Goal: Information Seeking & Learning: Learn about a topic

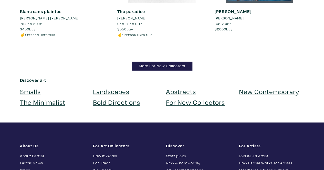
scroll to position [5026, 0]
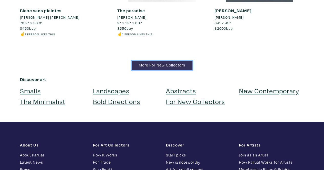
click at [166, 61] on link "More For New Collectors" at bounding box center [162, 65] width 61 height 9
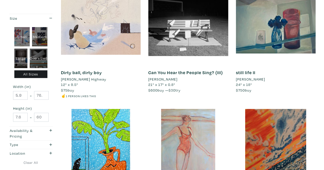
scroll to position [124, 0]
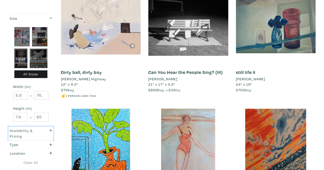
click at [44, 132] on div "button" at bounding box center [49, 133] width 13 height 11
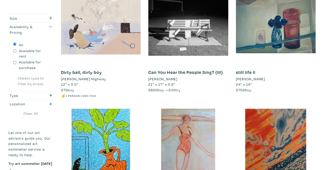
click at [16, 62] on input "Available for purchase" at bounding box center [14, 62] width 3 height 3
radio input "true"
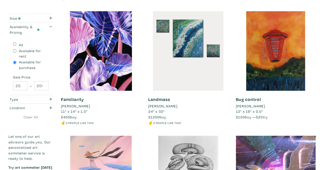
scroll to position [851, 0]
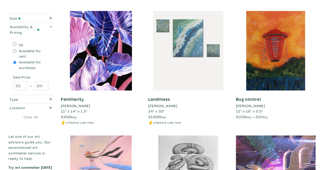
click at [190, 47] on div at bounding box center [188, 51] width 80 height 80
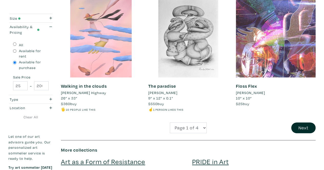
scroll to position [989, 0]
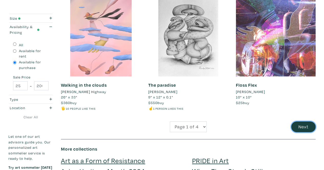
click at [299, 124] on button "Next" at bounding box center [303, 127] width 24 height 11
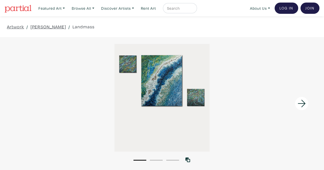
click at [303, 103] on icon at bounding box center [301, 104] width 17 height 14
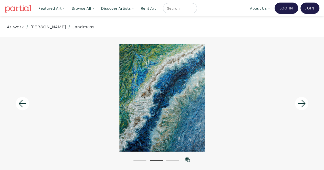
click at [303, 103] on icon at bounding box center [301, 104] width 17 height 14
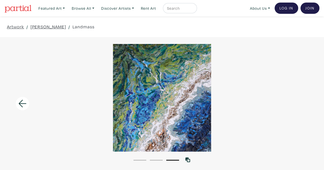
click at [21, 105] on icon at bounding box center [22, 104] width 17 height 14
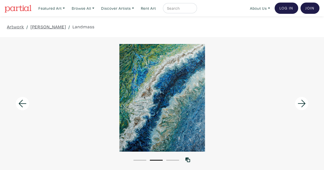
click at [21, 105] on icon at bounding box center [22, 104] width 17 height 14
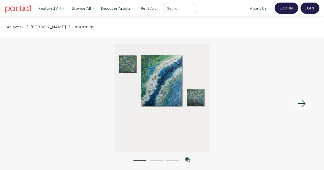
click at [42, 26] on link "Jeanie Lui" at bounding box center [48, 26] width 36 height 7
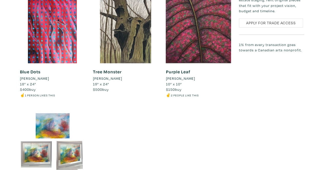
scroll to position [452, 0]
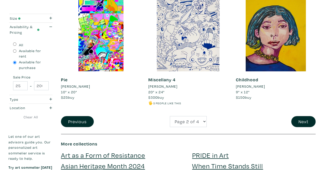
scroll to position [990, 0]
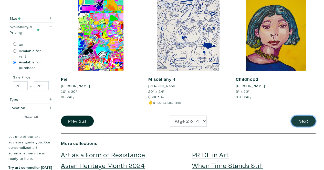
click at [302, 119] on button "Next" at bounding box center [303, 121] width 24 height 11
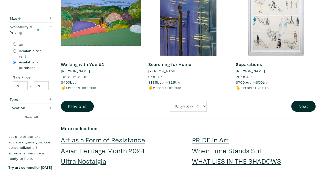
scroll to position [1026, 0]
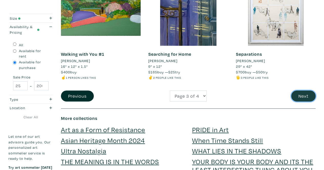
click at [306, 91] on button "Next" at bounding box center [303, 96] width 24 height 11
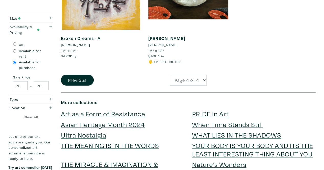
scroll to position [646, 0]
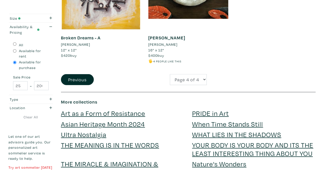
click at [24, 167] on link "Try art sommelier [DATE]" at bounding box center [30, 171] width 44 height 12
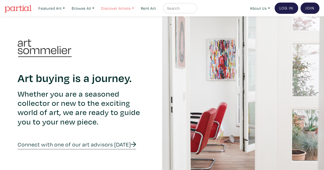
click at [67, 10] on link "Discover Artists" at bounding box center [51, 8] width 31 height 10
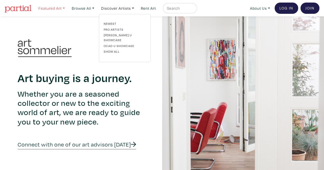
click at [57, 8] on link "Featured Art" at bounding box center [51, 8] width 31 height 10
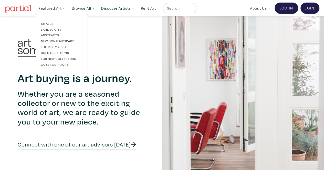
click at [58, 65] on link "Guest Curators" at bounding box center [62, 64] width 42 height 5
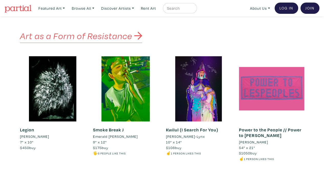
click at [113, 39] on em "Art as a Form of Resistance" at bounding box center [76, 36] width 112 height 12
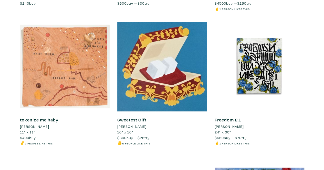
scroll to position [653, 0]
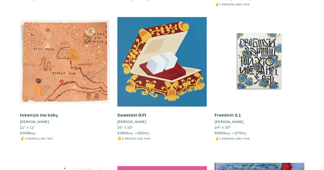
click at [259, 65] on div at bounding box center [260, 62] width 90 height 90
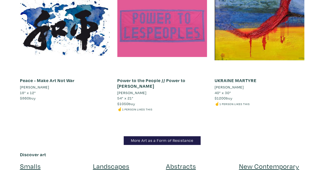
scroll to position [823, 0]
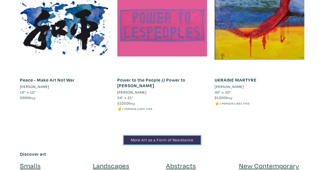
click at [165, 136] on link "More Art as a Form of Resistance" at bounding box center [162, 140] width 77 height 9
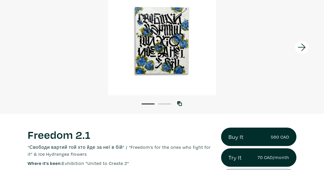
scroll to position [56, 0]
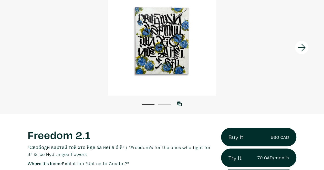
click at [303, 44] on icon at bounding box center [301, 48] width 17 height 14
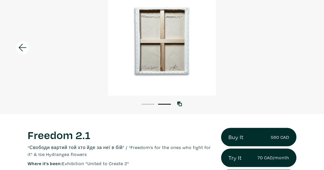
click at [20, 45] on icon at bounding box center [22, 48] width 17 height 14
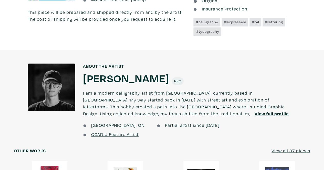
scroll to position [348, 0]
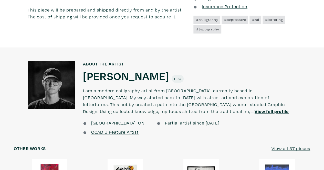
click at [254, 112] on u "View full profile" at bounding box center [271, 112] width 34 height 6
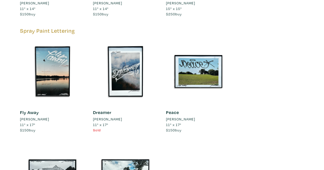
scroll to position [1626, 0]
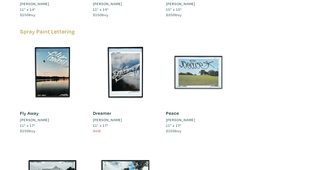
click at [197, 67] on div at bounding box center [198, 72] width 65 height 65
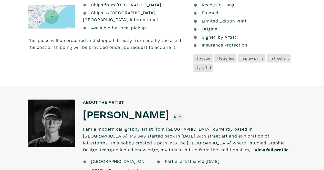
scroll to position [282, 0]
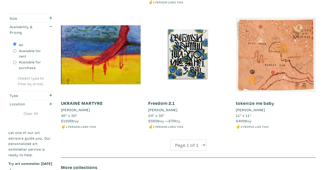
scroll to position [733, 0]
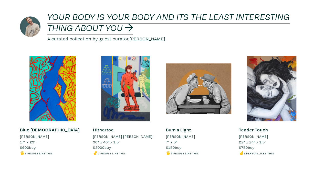
scroll to position [1114, 0]
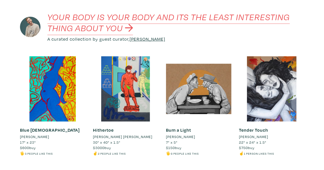
click at [118, 26] on em "YOUR BODY IS YOUR BODY AND ITS THE LEAST INTERESTING THING ABOUT YOU" at bounding box center [168, 22] width 242 height 23
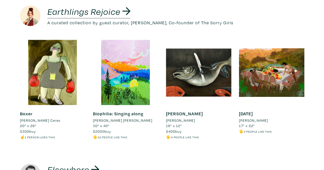
scroll to position [1771, 0]
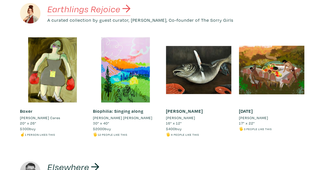
click at [102, 15] on em "Earthlings Rejoice" at bounding box center [83, 9] width 73 height 12
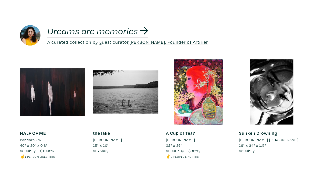
scroll to position [2066, 0]
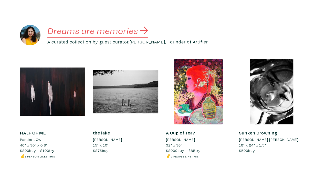
click at [107, 36] on em "Dreams are memories" at bounding box center [92, 31] width 91 height 12
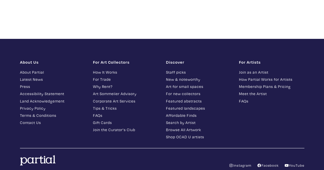
scroll to position [2876, 0]
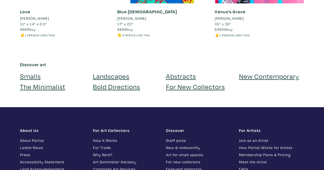
scroll to position [1133, 0]
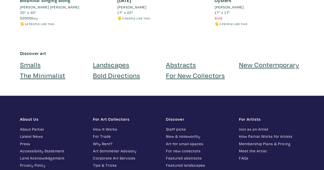
scroll to position [384, 0]
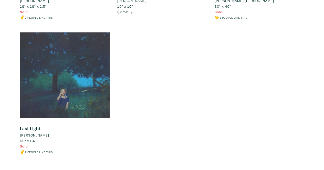
scroll to position [513, 0]
